Goal: Transaction & Acquisition: Purchase product/service

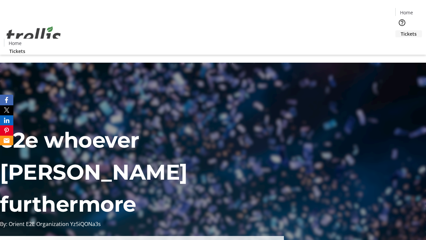
click at [401, 30] on span "Tickets" at bounding box center [409, 33] width 16 height 7
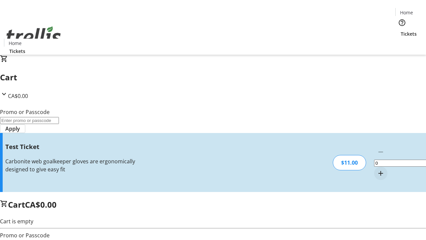
click at [377, 169] on mat-icon "Increment by one" at bounding box center [381, 173] width 8 height 8
type input "1"
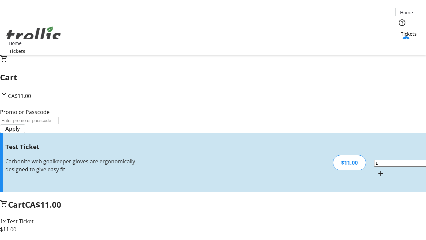
type input "UNLOCK"
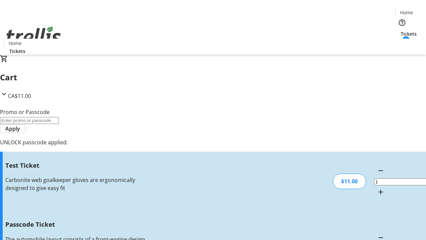
type input "5"
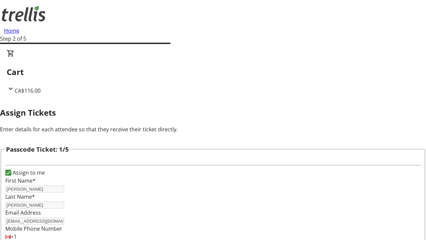
type input "Angel"
type input "[PERSON_NAME]"
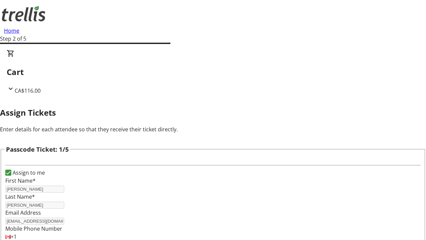
scroll to position [648, 0]
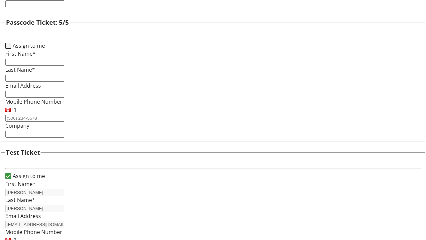
type input "[PERSON_NAME]"
click at [11, 49] on input "Assign to me" at bounding box center [8, 46] width 6 height 6
checkbox input "true"
type input "[PERSON_NAME]"
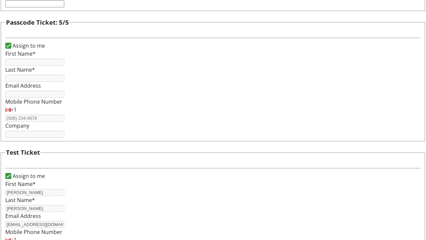
type input "[PERSON_NAME]"
type input "[EMAIL_ADDRESS][DOMAIN_NAME]"
